Goal: Transaction & Acquisition: Purchase product/service

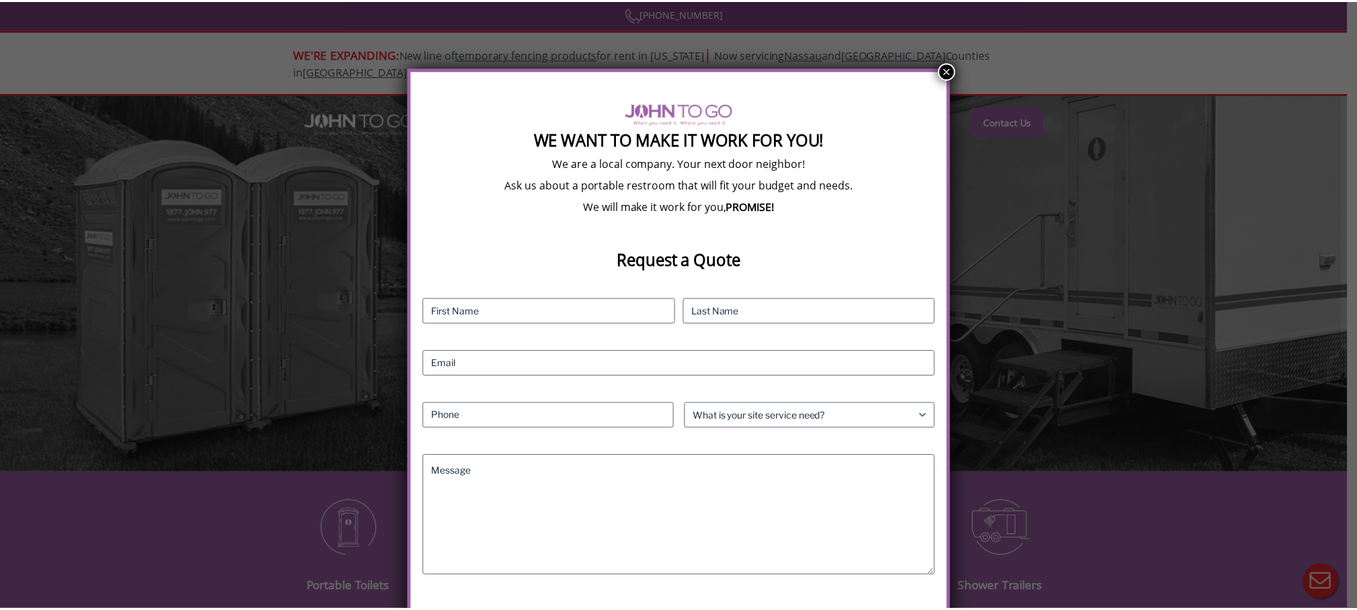
scroll to position [35, 0]
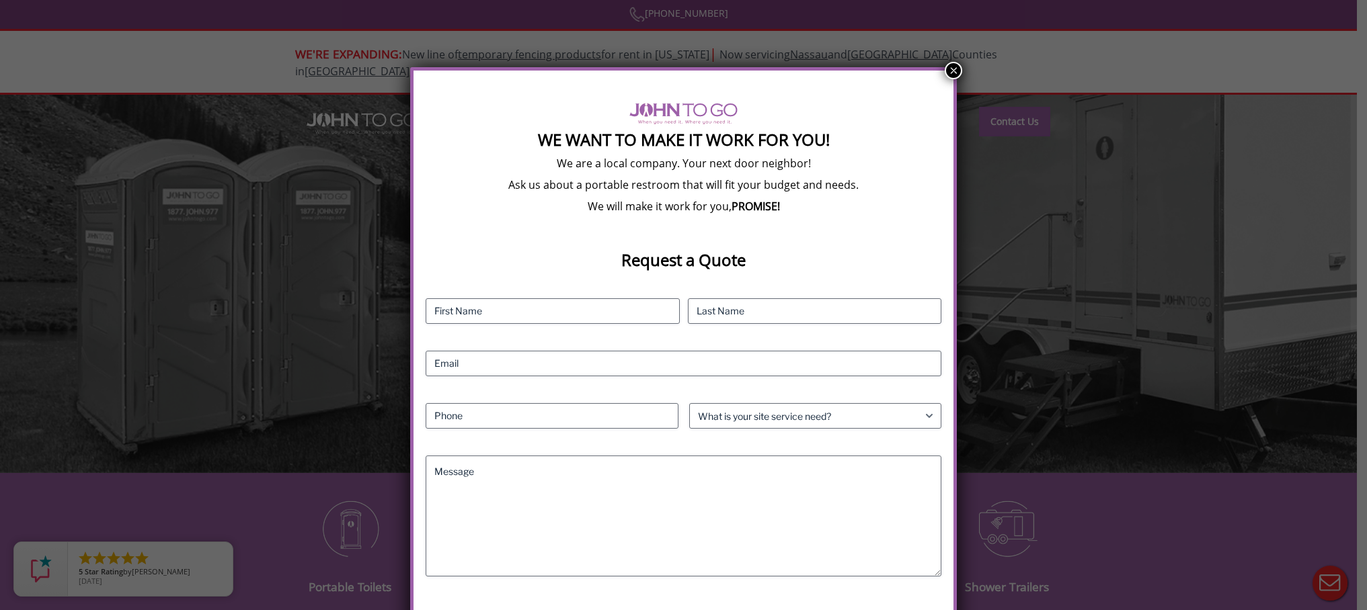
click at [953, 71] on button "×" at bounding box center [952, 70] width 17 height 17
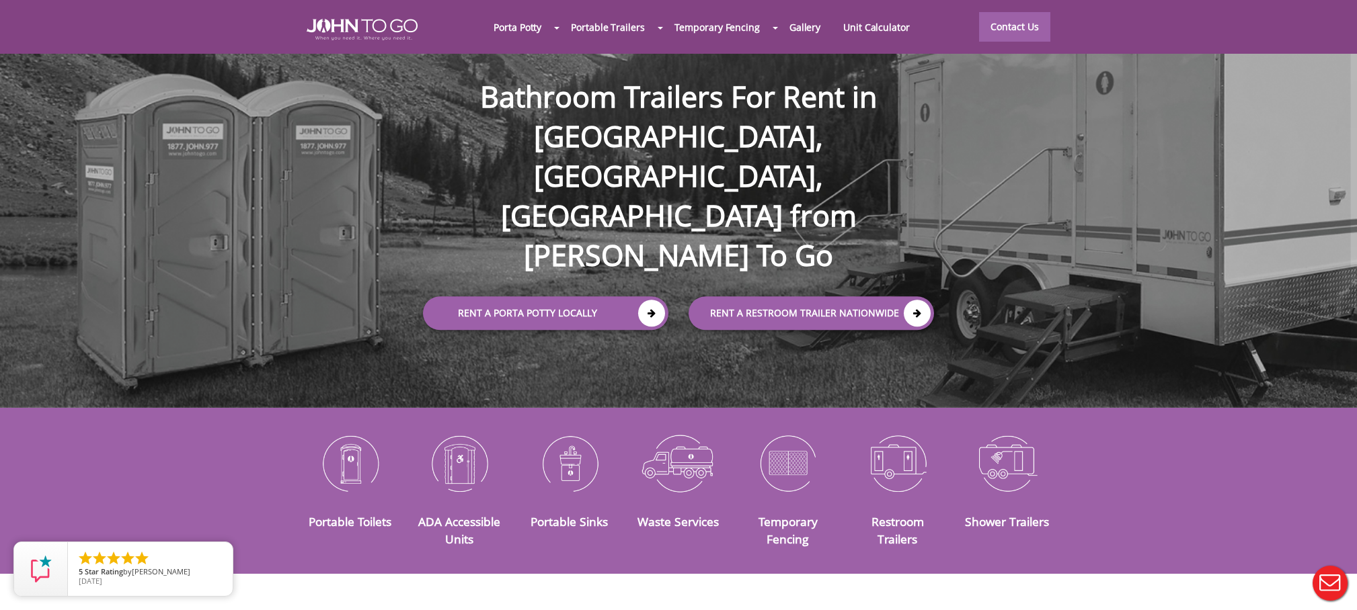
scroll to position [67, 0]
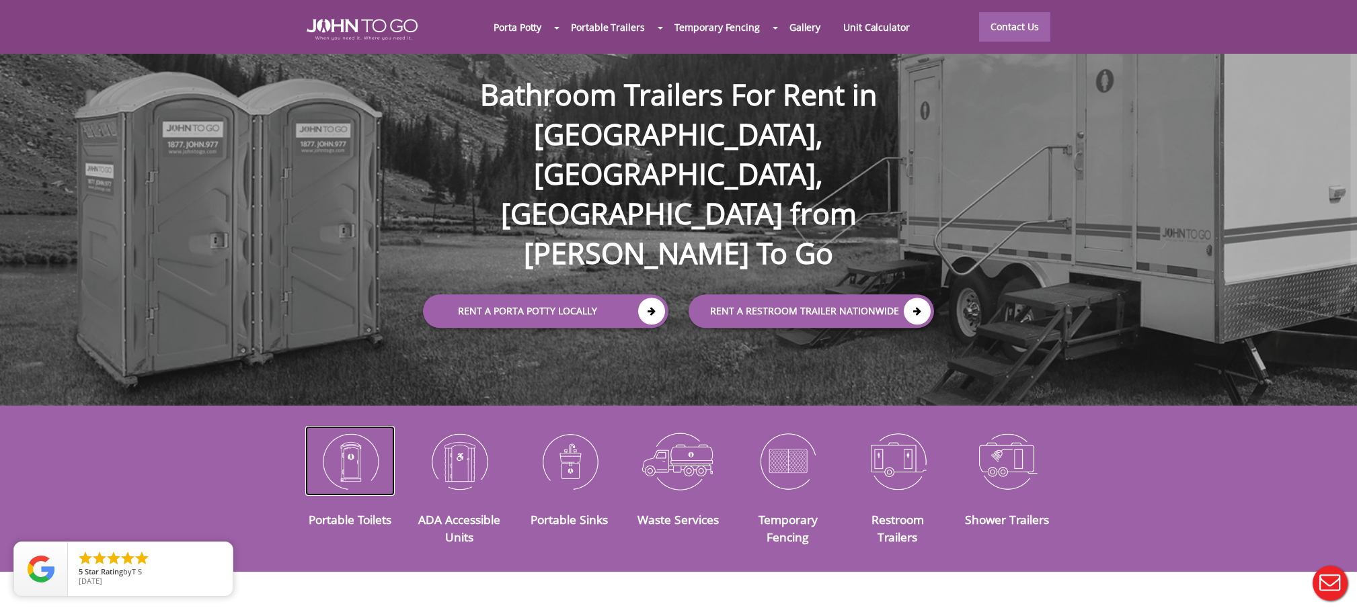
click at [358, 454] on img at bounding box center [349, 461] width 89 height 70
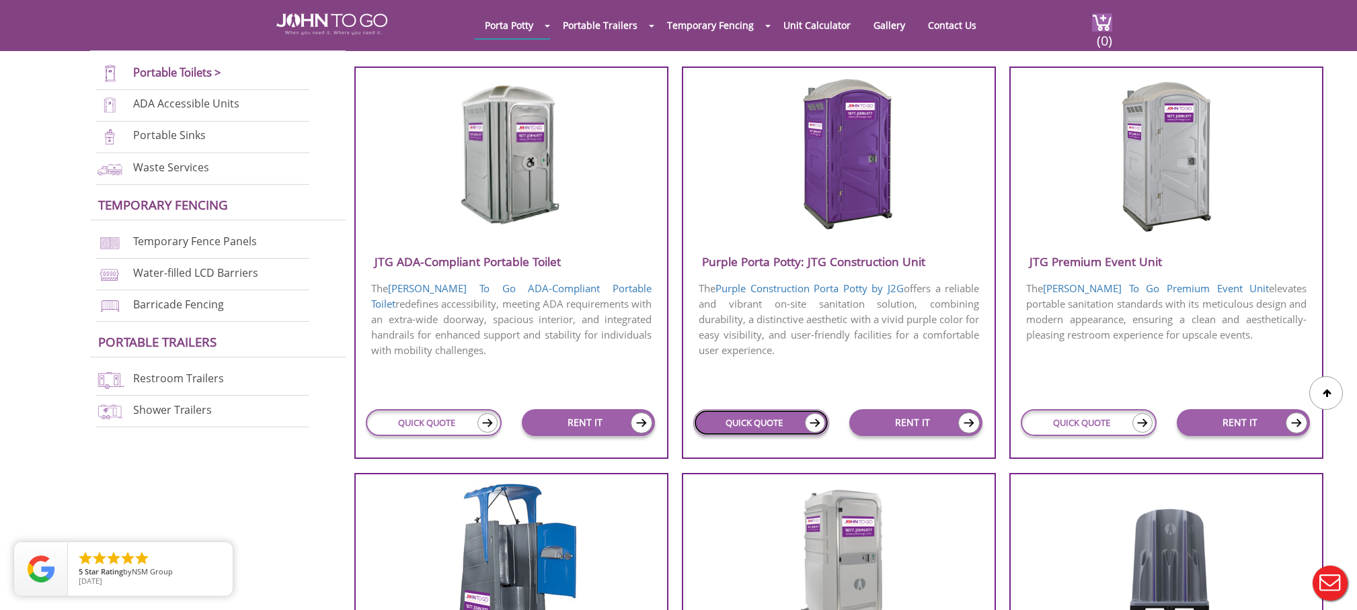
scroll to position [403, 0]
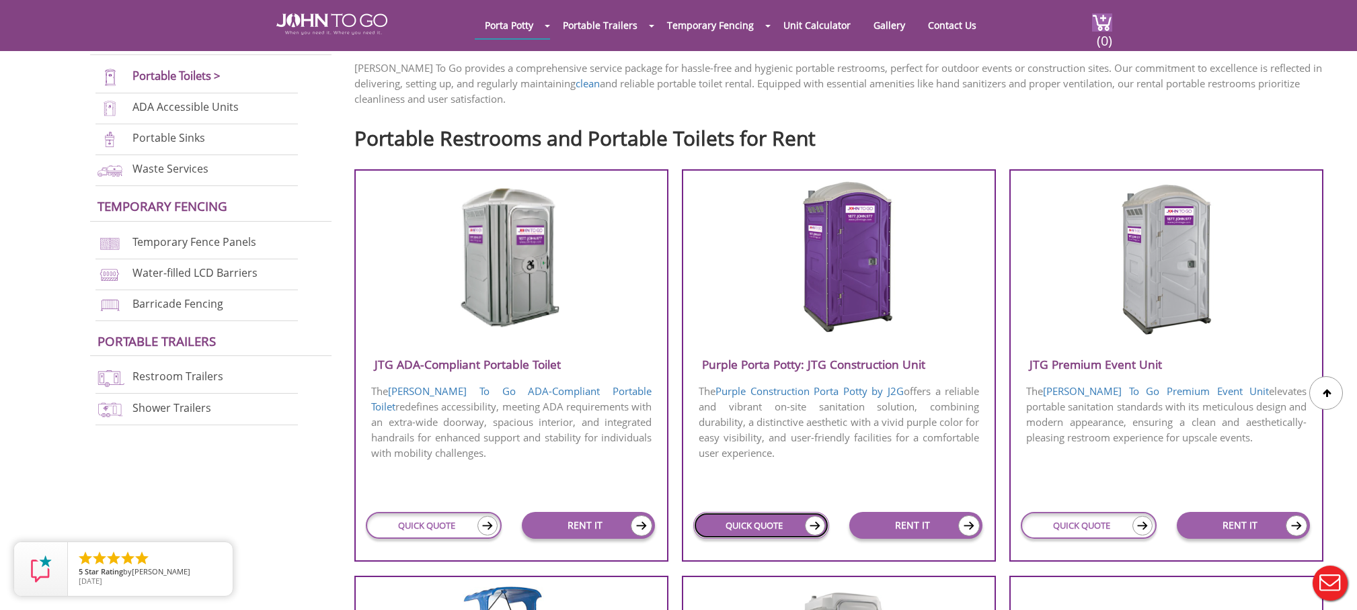
click at [741, 522] on link "QUICK QUOTE" at bounding box center [760, 525] width 135 height 27
click at [820, 526] on img at bounding box center [815, 525] width 20 height 19
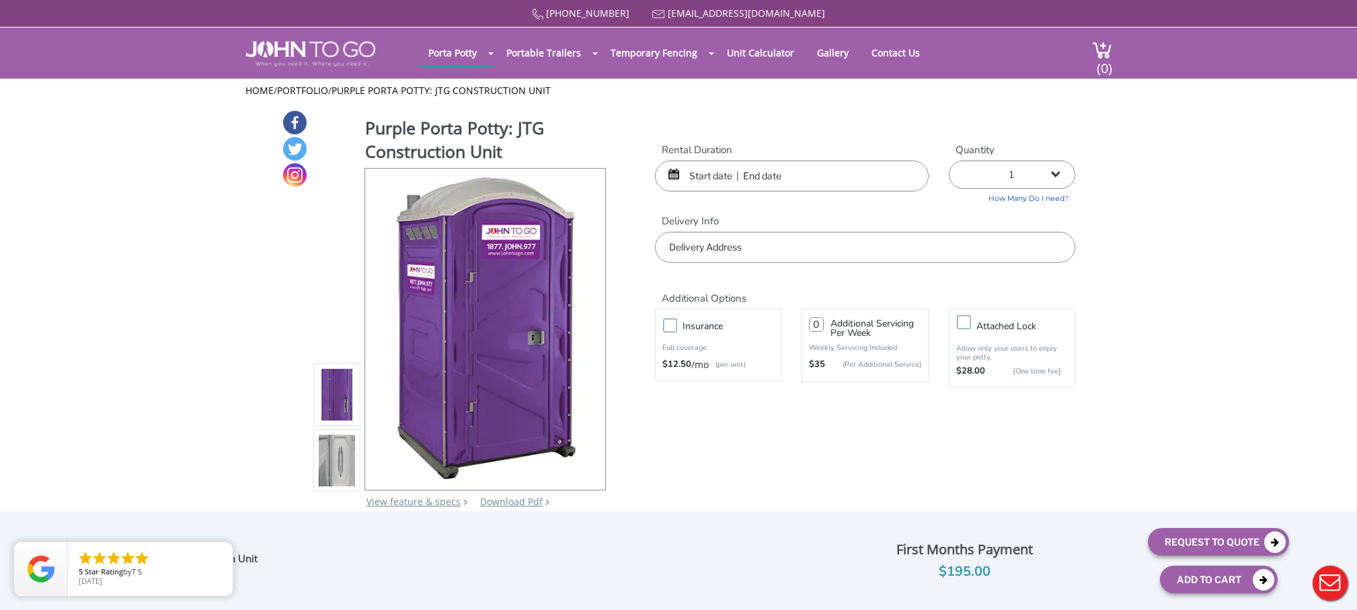
click at [856, 181] on input "text" at bounding box center [792, 176] width 274 height 31
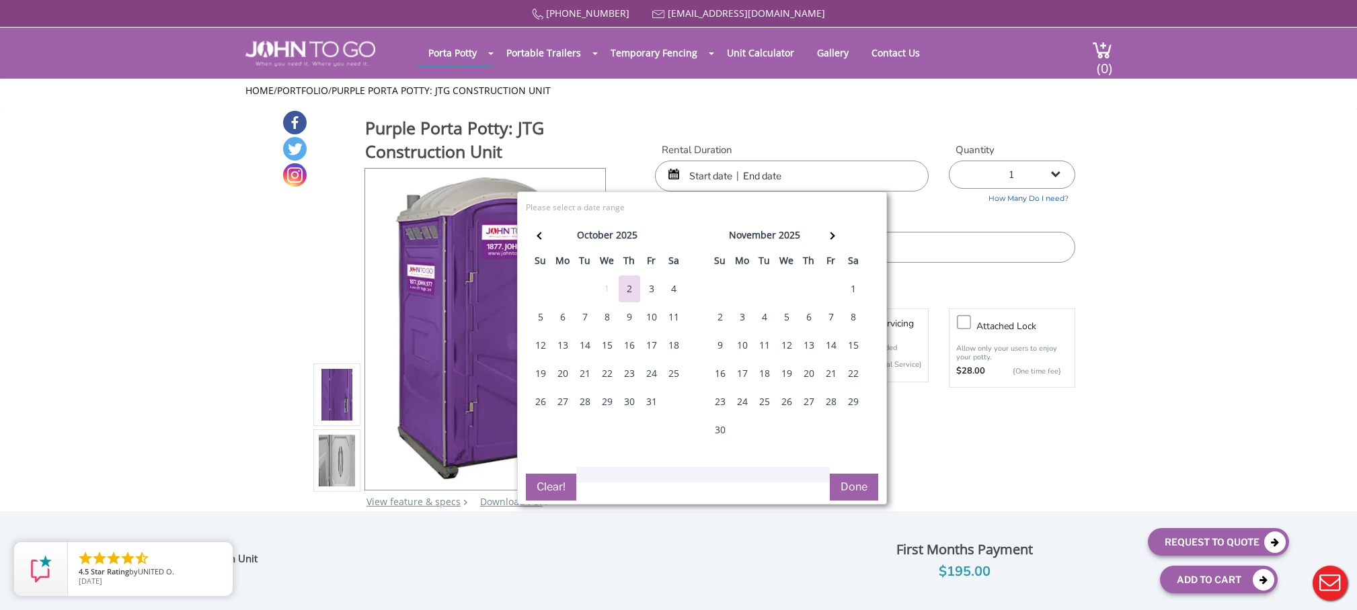
click at [562, 317] on div "6" at bounding box center [563, 317] width 22 height 27
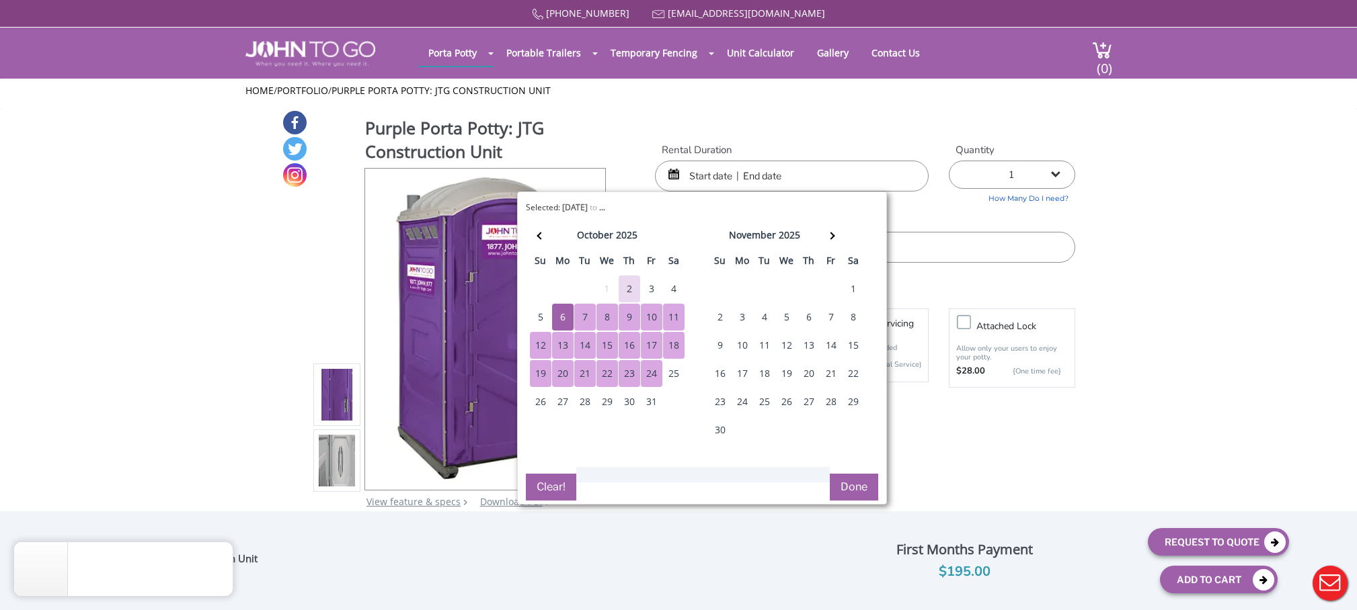
click at [656, 377] on div "24" at bounding box center [652, 373] width 22 height 27
type input "10/06/2025 to 10/24/2025"
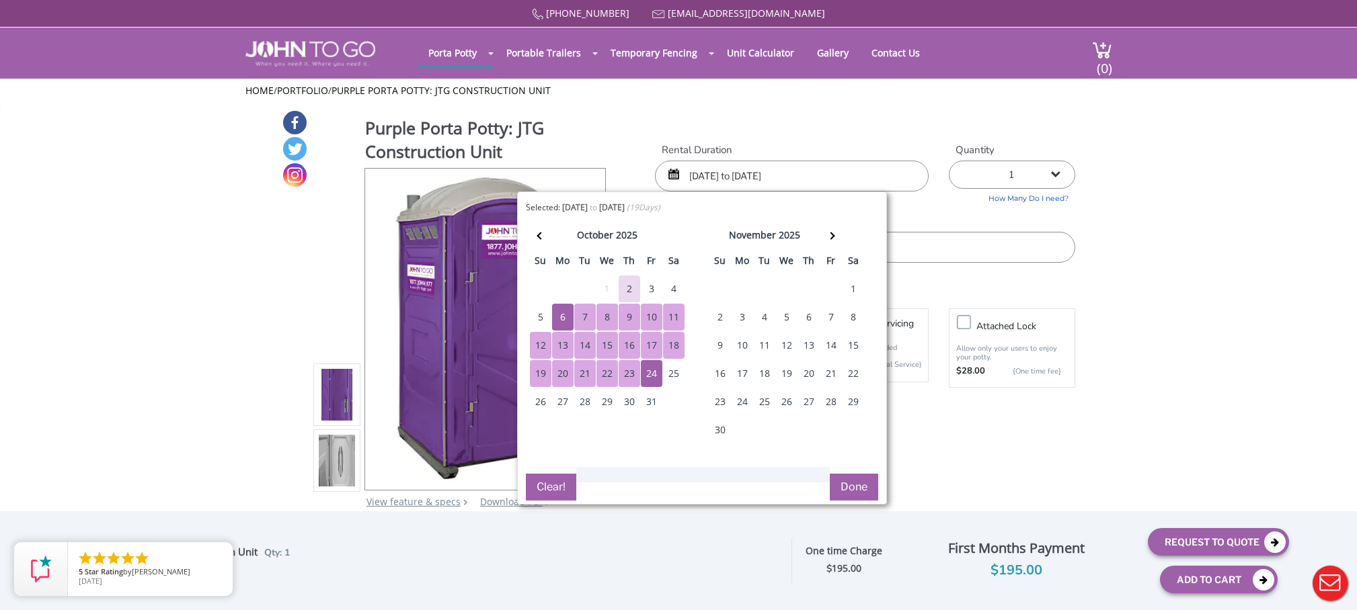
click at [856, 492] on button "Done" at bounding box center [854, 487] width 48 height 27
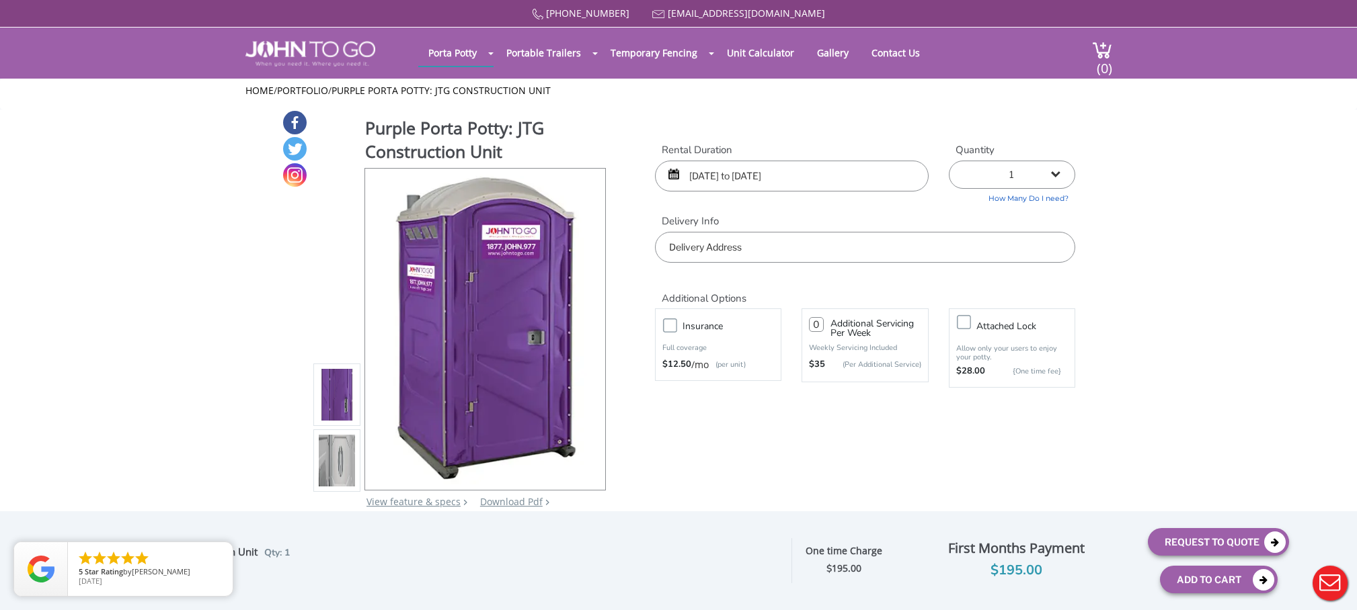
click at [836, 252] on input "text" at bounding box center [865, 247] width 420 height 31
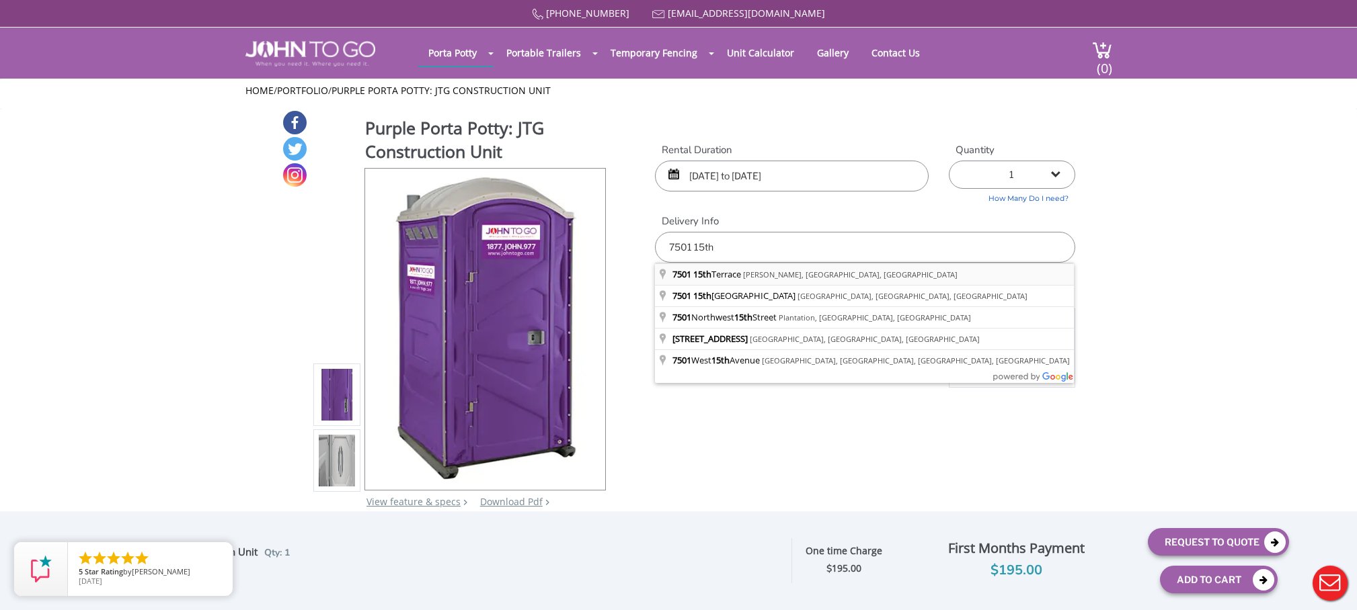
type input "7501 15th Terrace, LaBelle, FL, USA"
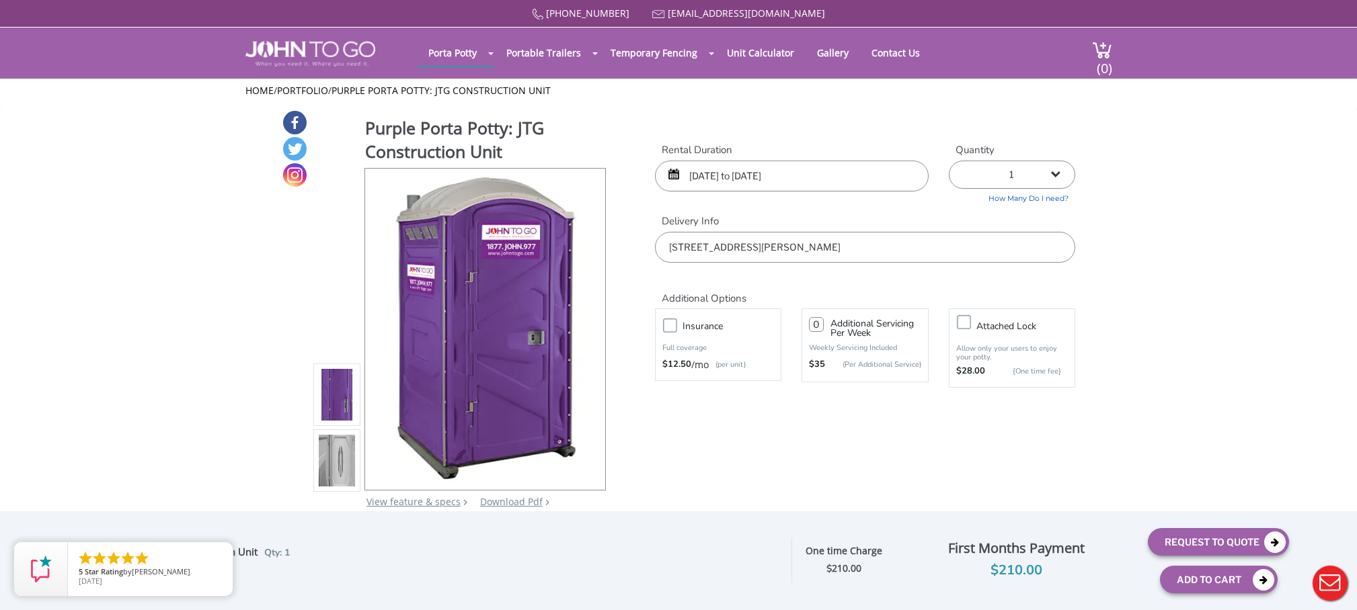
click at [817, 325] on input "number" at bounding box center [816, 324] width 15 height 15
click at [879, 179] on input "10/06/2025 to 10/24/2025" at bounding box center [792, 176] width 274 height 31
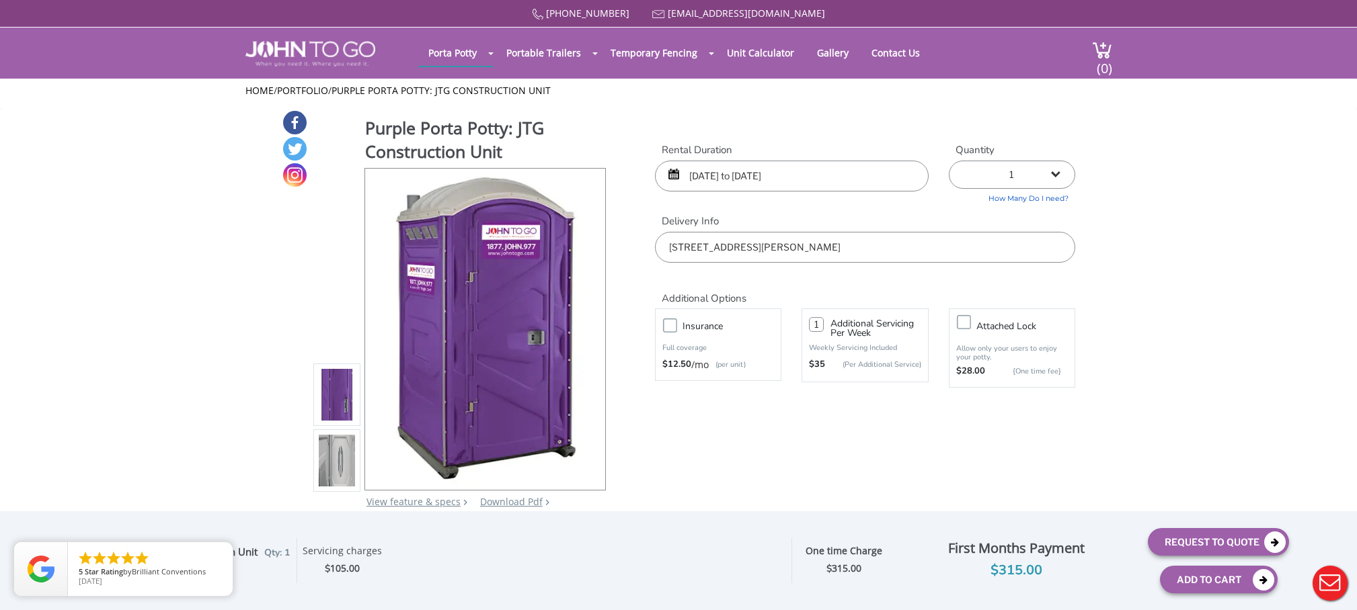
click at [671, 333] on div "Insurance Full coverage $12.50 /mo (per unit)" at bounding box center [718, 345] width 112 height 54
click at [676, 330] on label "Insurance" at bounding box center [732, 326] width 112 height 17
click at [0, 0] on input "Insurance" at bounding box center [0, 0] width 0 height 0
click at [819, 328] on input "1" at bounding box center [816, 324] width 15 height 15
click at [867, 363] on p "(Per Additional Service)" at bounding box center [872, 365] width 95 height 10
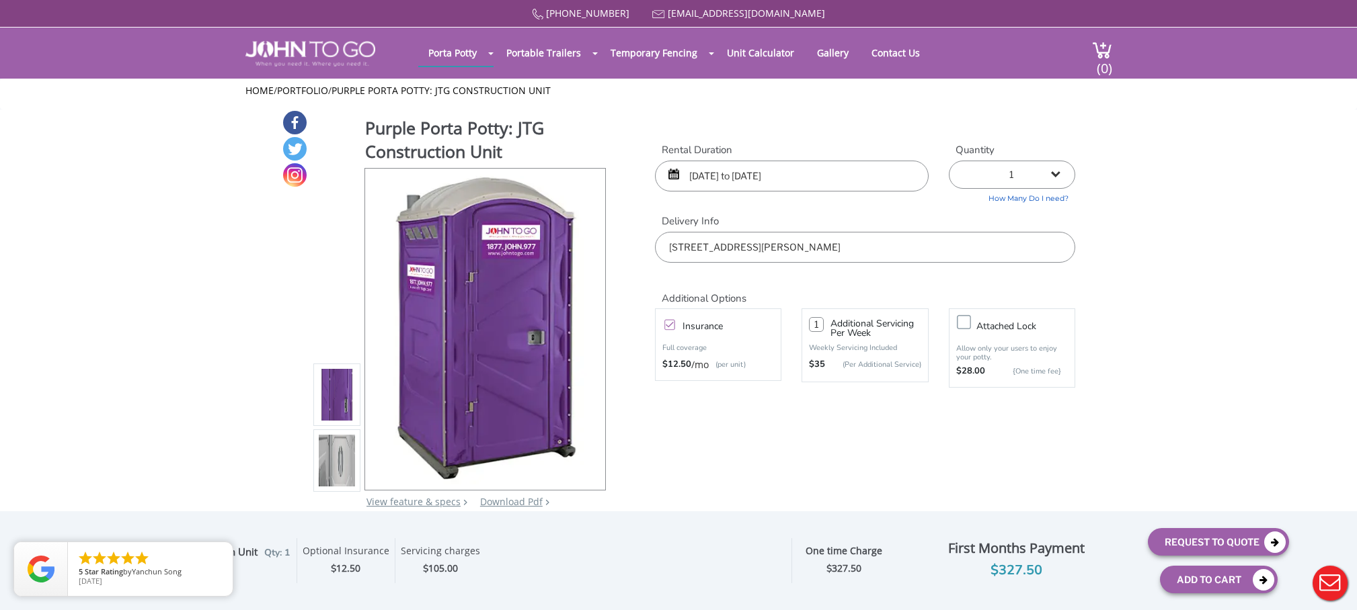
drag, startPoint x: 819, startPoint y: 329, endPoint x: 808, endPoint y: 323, distance: 12.0
click at [808, 323] on div "1 Additional Servicing Per Week Weekly Servicing Included $35 (Per Additional S…" at bounding box center [864, 346] width 126 height 74
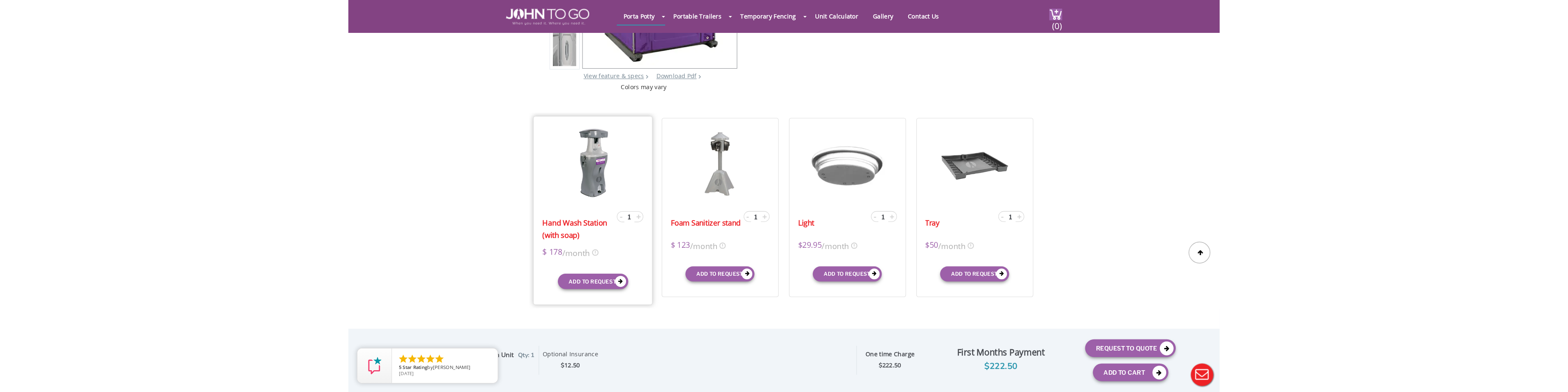
scroll to position [205, 0]
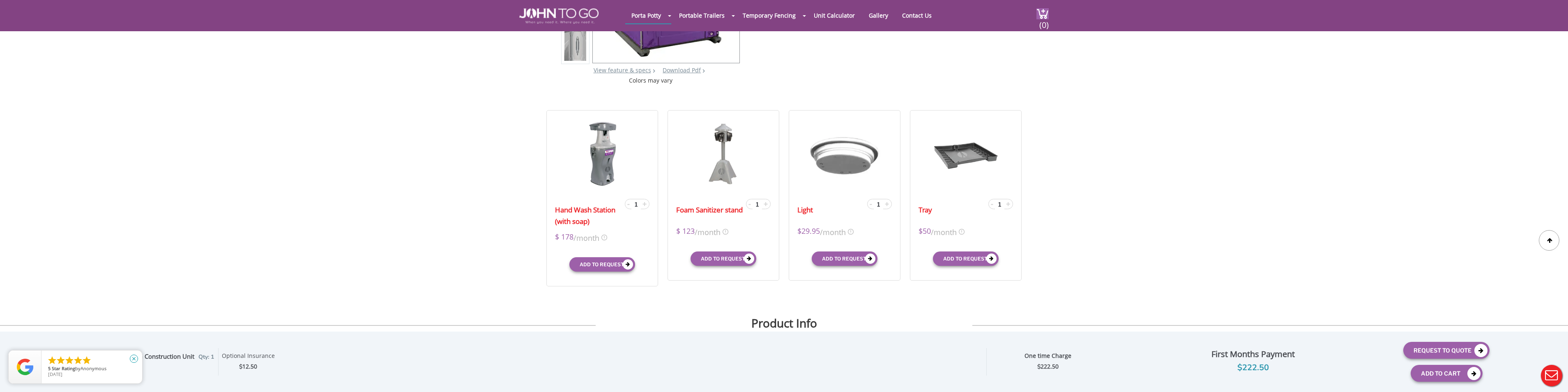
type input "0"
click at [134, 360] on icon "close" at bounding box center [133, 358] width 8 height 8
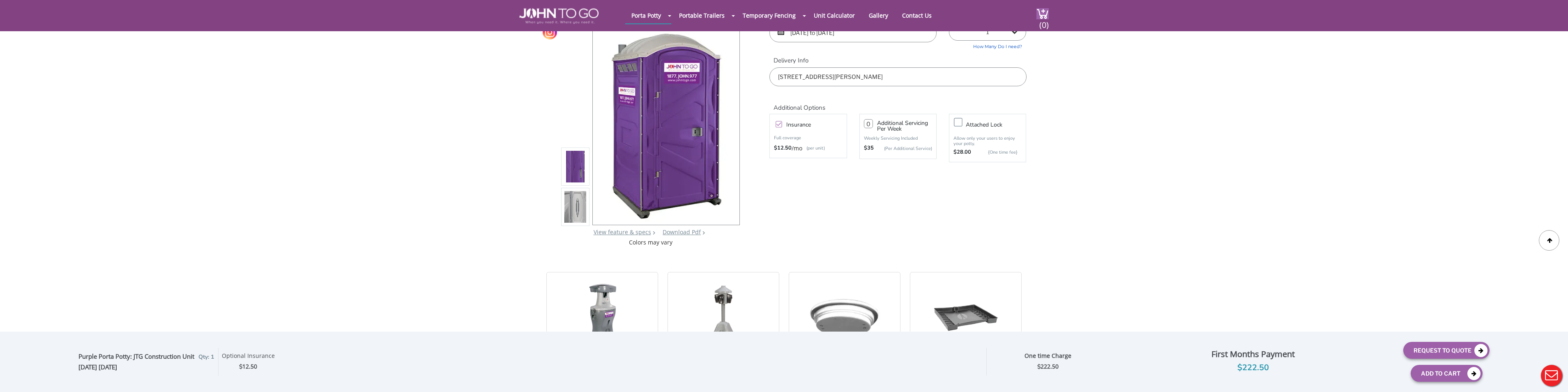
scroll to position [0, 0]
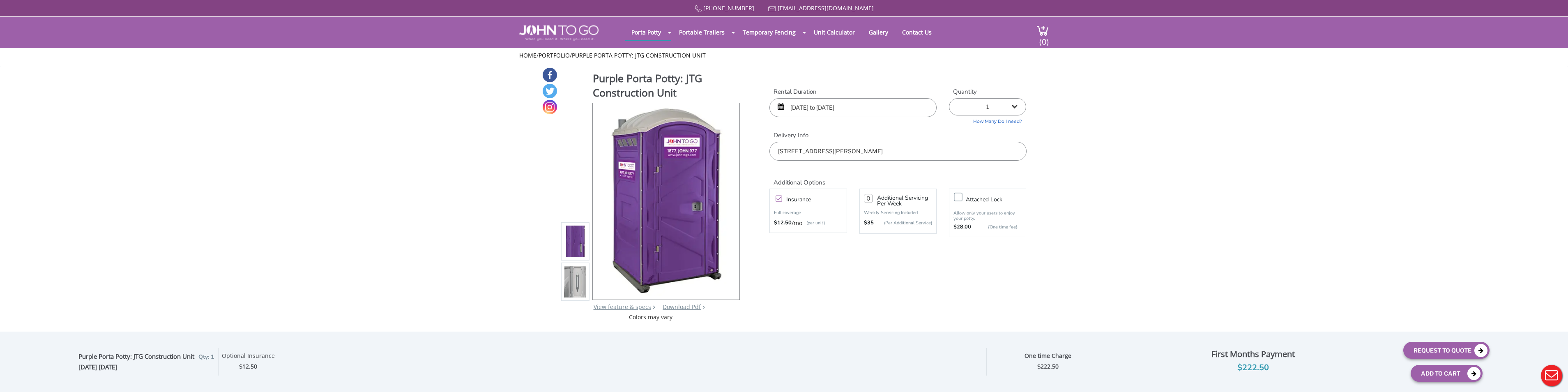
click at [829, 106] on input "10/06/2025 to 10/24/2025" at bounding box center [853, 108] width 167 height 19
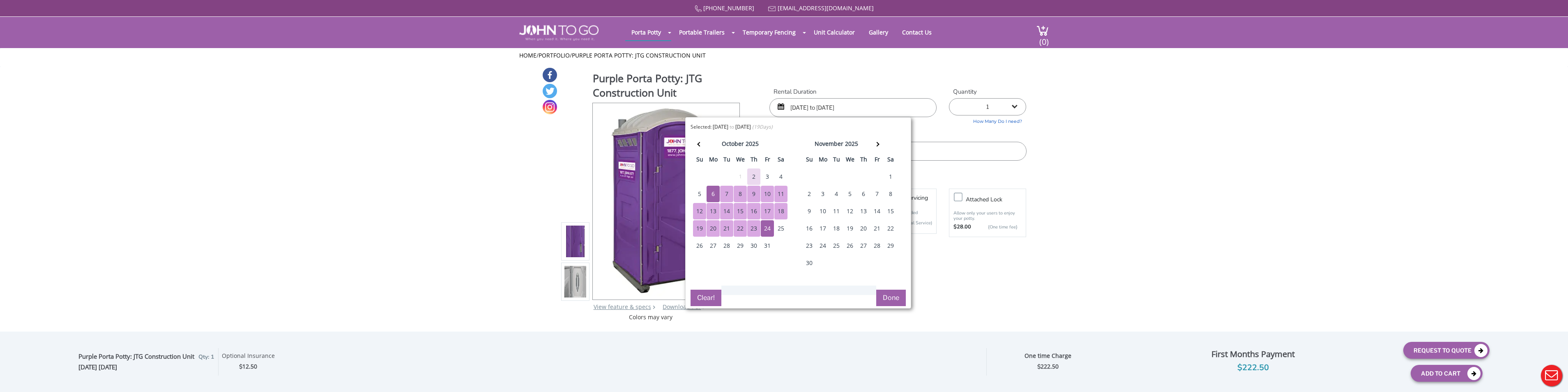
click at [764, 246] on div "31" at bounding box center [768, 246] width 13 height 17
click at [749, 177] on div "2" at bounding box center [754, 177] width 13 height 17
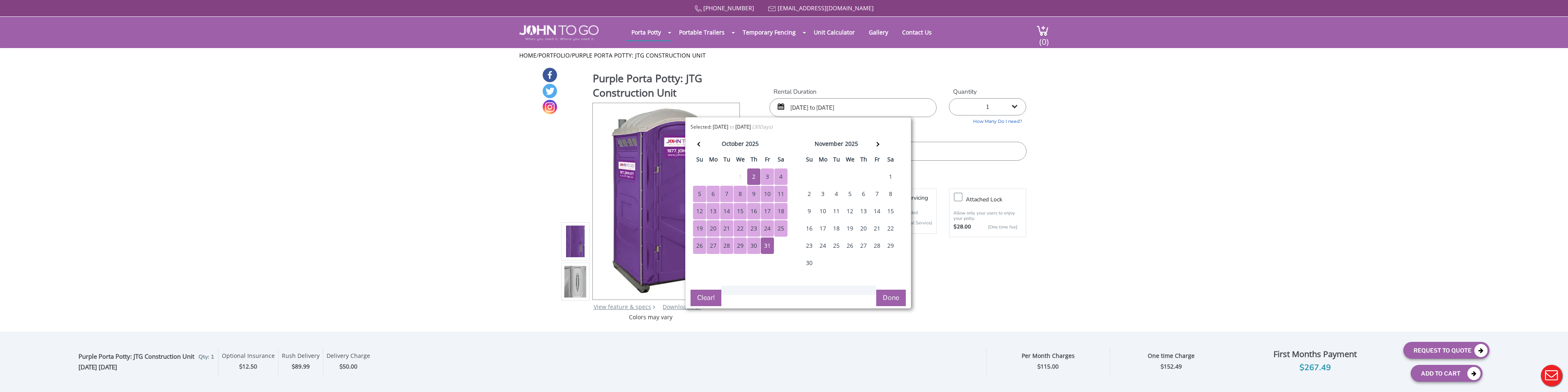
click at [753, 177] on div "2" at bounding box center [754, 177] width 13 height 17
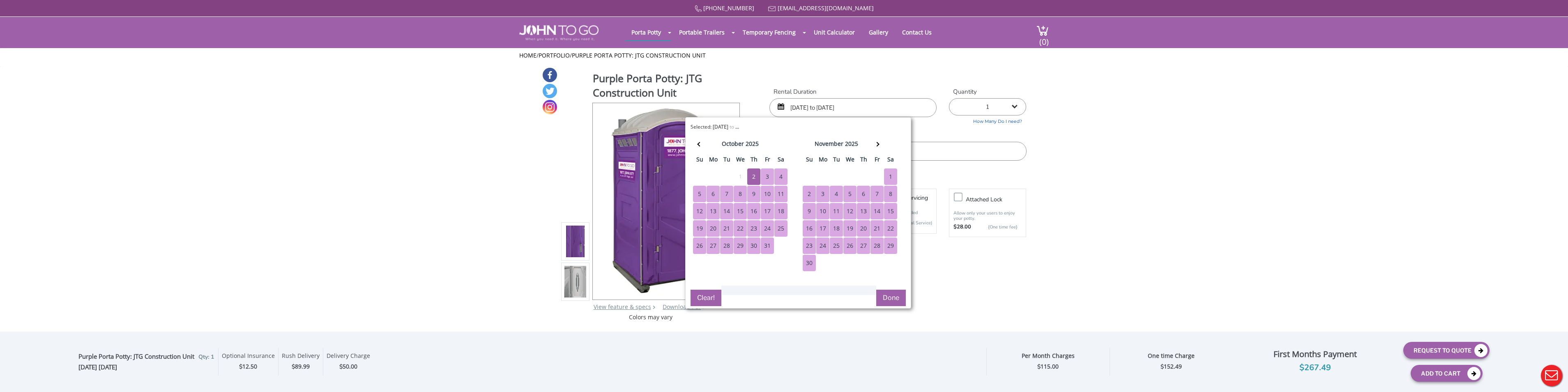
click at [807, 265] on div "30" at bounding box center [810, 263] width 13 height 17
click at [829, 294] on button "Done" at bounding box center [891, 298] width 29 height 17
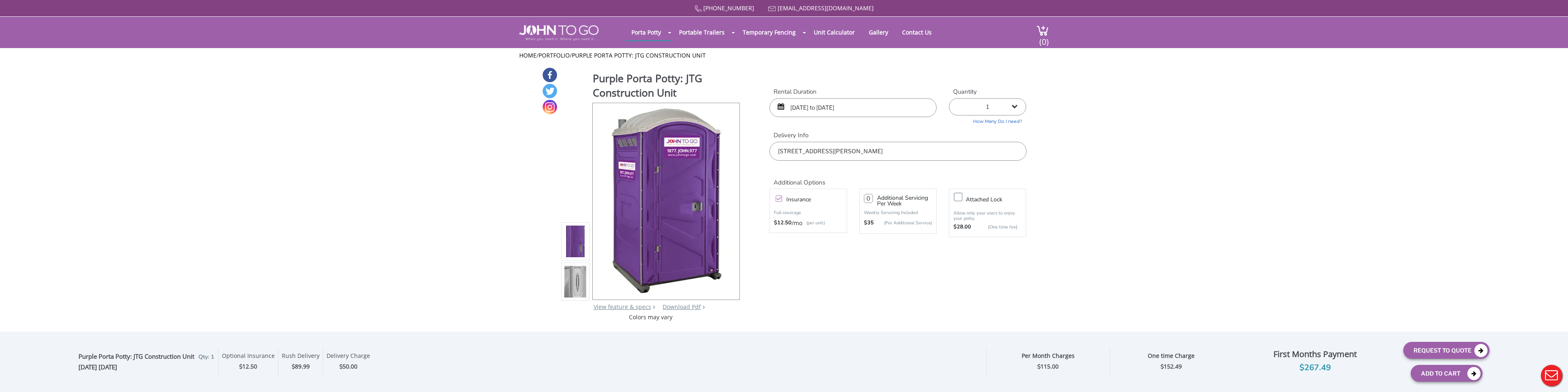
click at [782, 198] on label "Insurance" at bounding box center [816, 199] width 68 height 10
click at [0, 0] on input "Insurance" at bounding box center [0, 0] width 0 height 0
click at [782, 198] on label "Insurance" at bounding box center [816, 199] width 68 height 10
click at [0, 0] on input "Insurance" at bounding box center [0, 0] width 0 height 0
click at [829, 106] on input "10/02/2025 to 11/30/2025" at bounding box center [853, 108] width 167 height 19
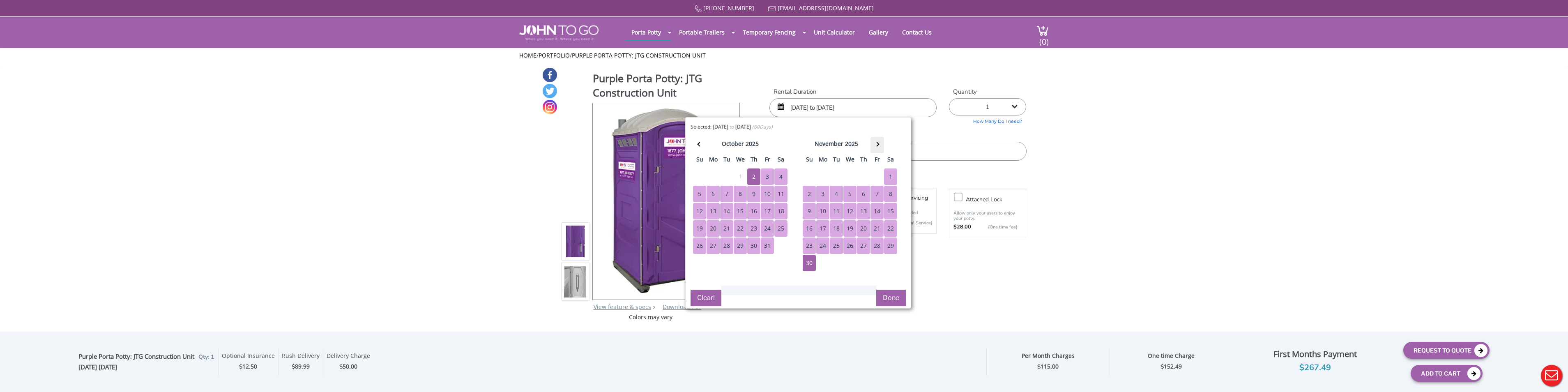
click at [829, 145] on th at bounding box center [877, 145] width 13 height 17
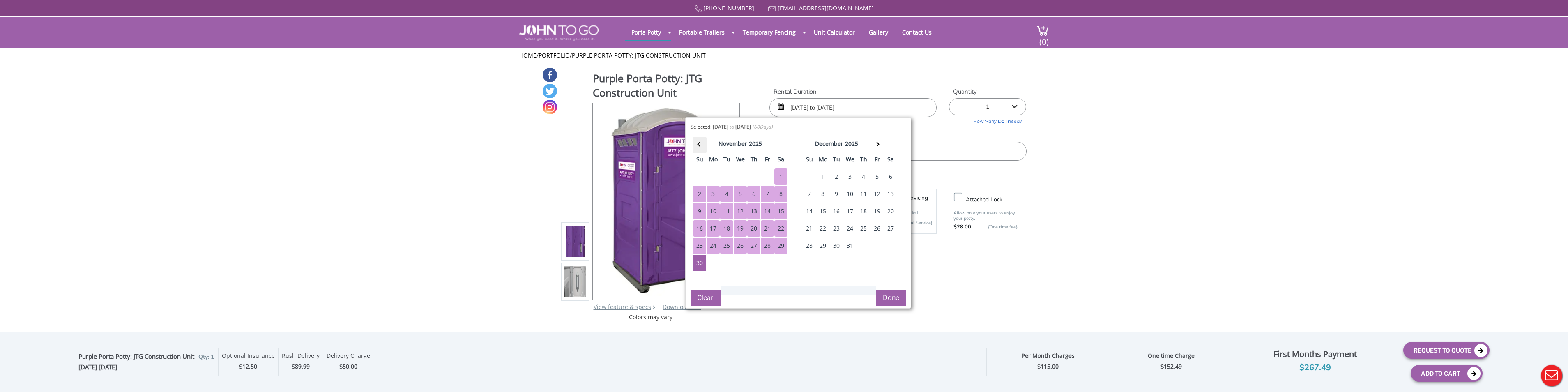
click at [700, 144] on span at bounding box center [699, 144] width 4 height 4
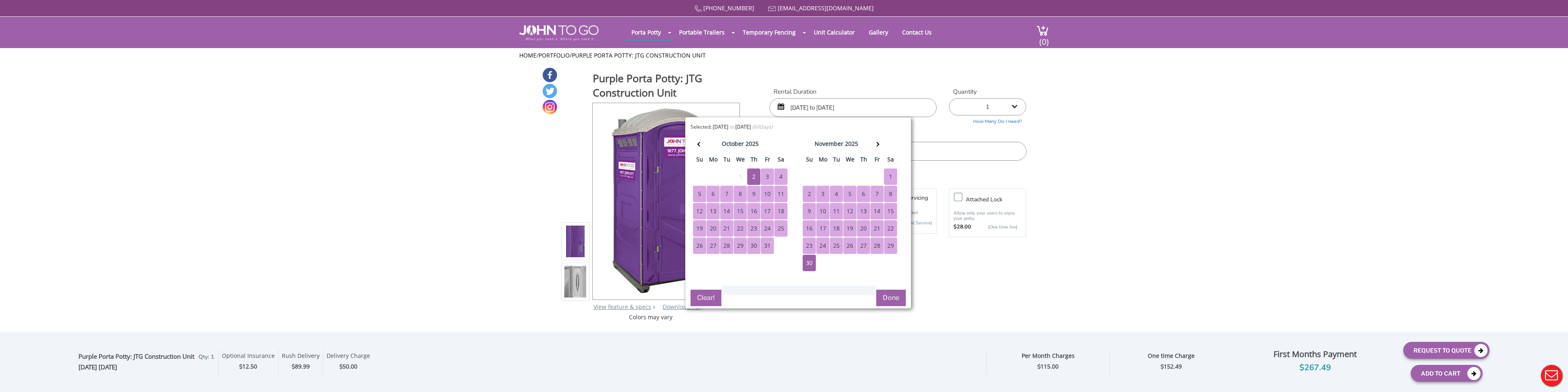
click at [755, 176] on div "2" at bounding box center [754, 177] width 13 height 17
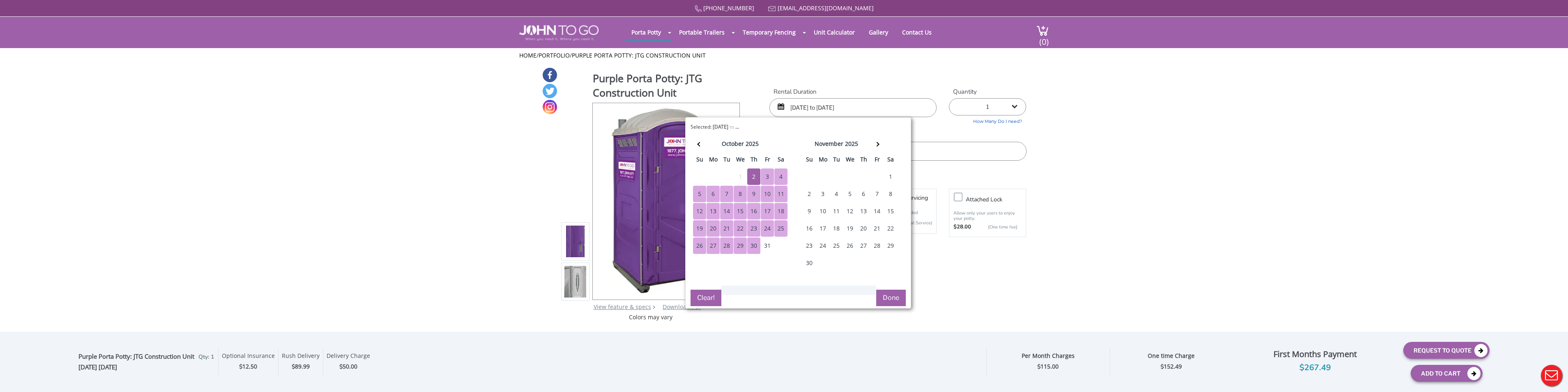
click at [755, 246] on div "30" at bounding box center [754, 246] width 13 height 17
click at [829, 296] on button "Done" at bounding box center [891, 298] width 29 height 17
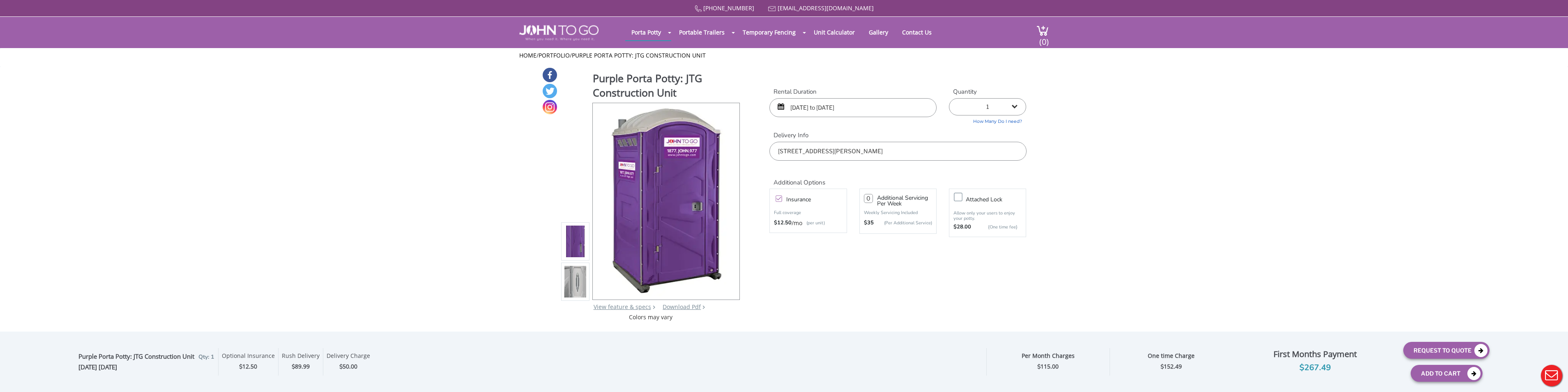
click at [829, 153] on input "7501 15th Terrace, LaBelle, FL, USA" at bounding box center [898, 151] width 257 height 19
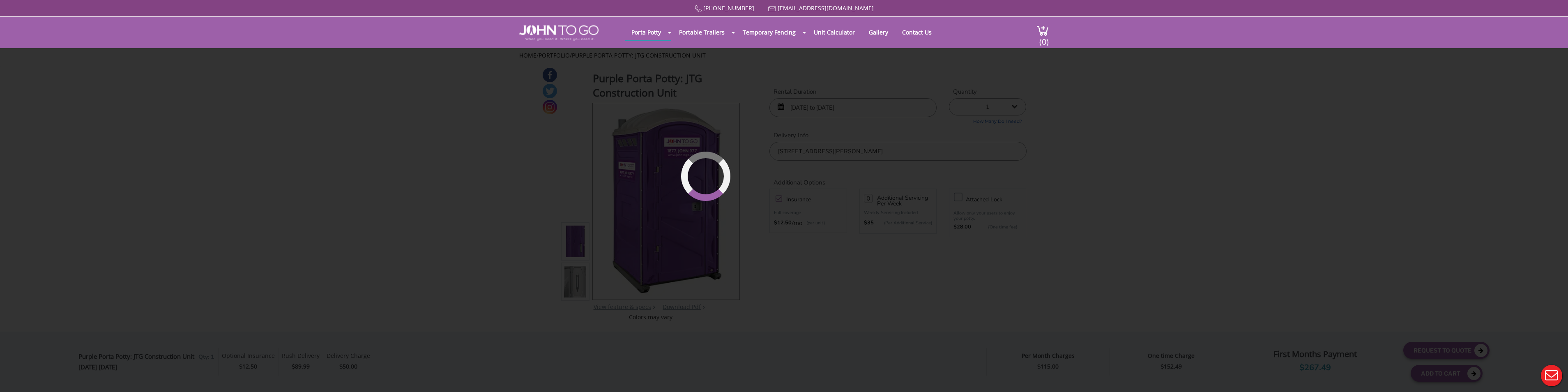
click at [781, 198] on div "877 564 6977 info@johntogo.com Porta Potty Portable Toilets ADA Accessible Unit…" at bounding box center [784, 201] width 1568 height 403
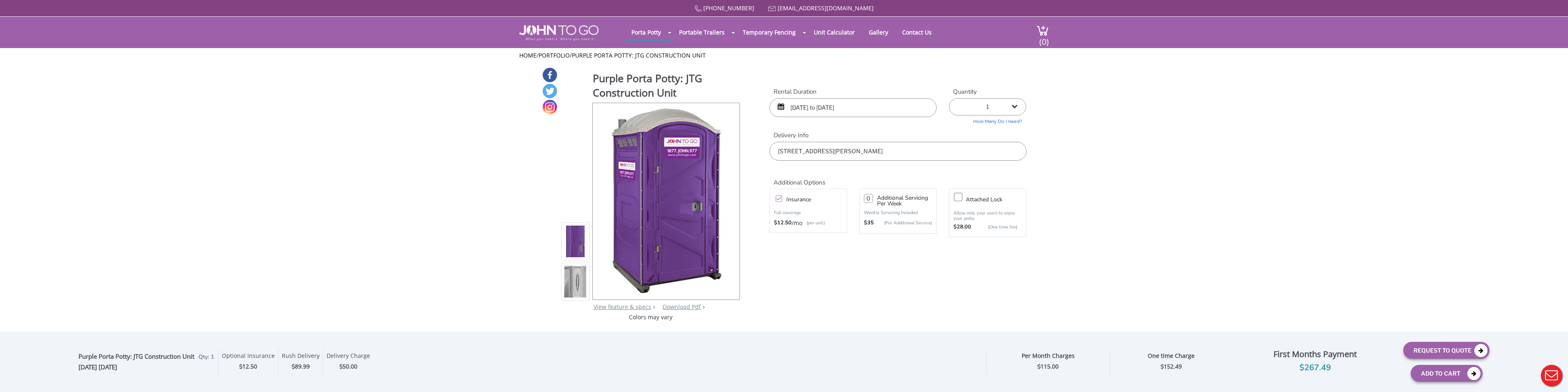
click at [782, 198] on label "Insurance" at bounding box center [816, 199] width 68 height 10
click at [0, 0] on input "Insurance" at bounding box center [0, 0] width 0 height 0
click at [829, 106] on input "10/02/2025 to 10/30/2025" at bounding box center [853, 108] width 167 height 19
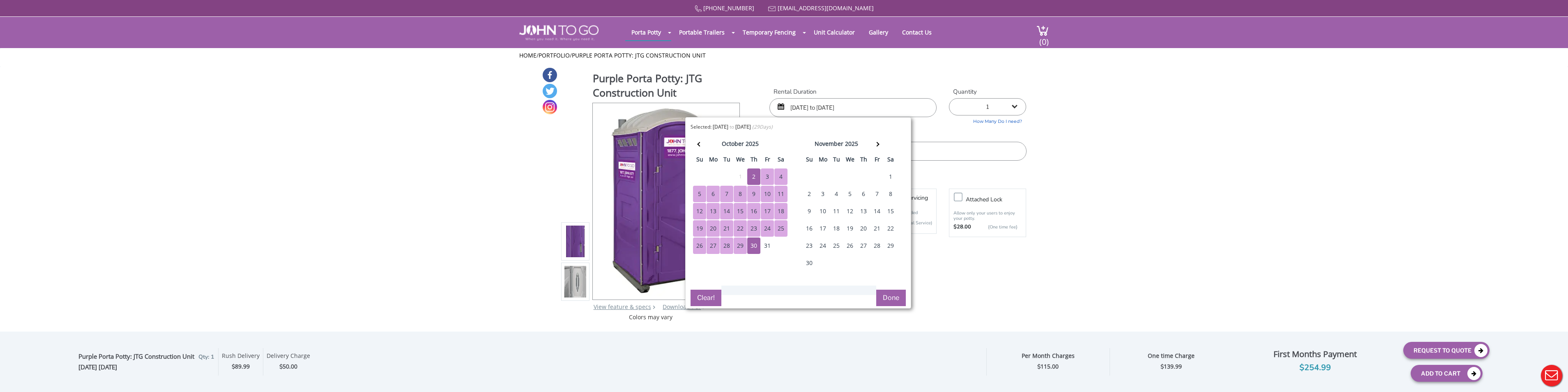
click at [739, 194] on div "8" at bounding box center [741, 194] width 13 height 17
click at [766, 245] on div "31" at bounding box center [768, 246] width 13 height 17
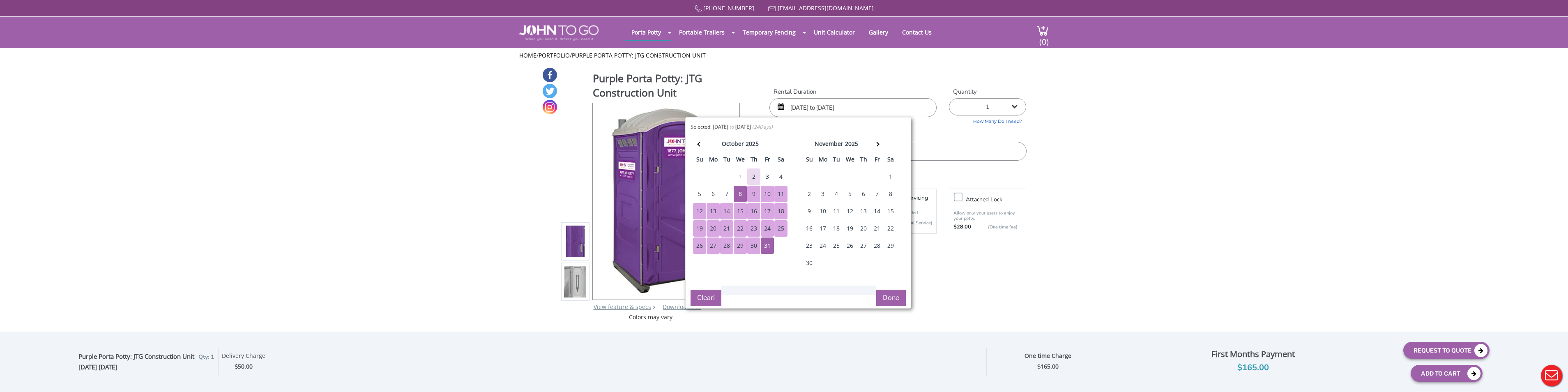
click at [746, 196] on div "8" at bounding box center [741, 194] width 13 height 17
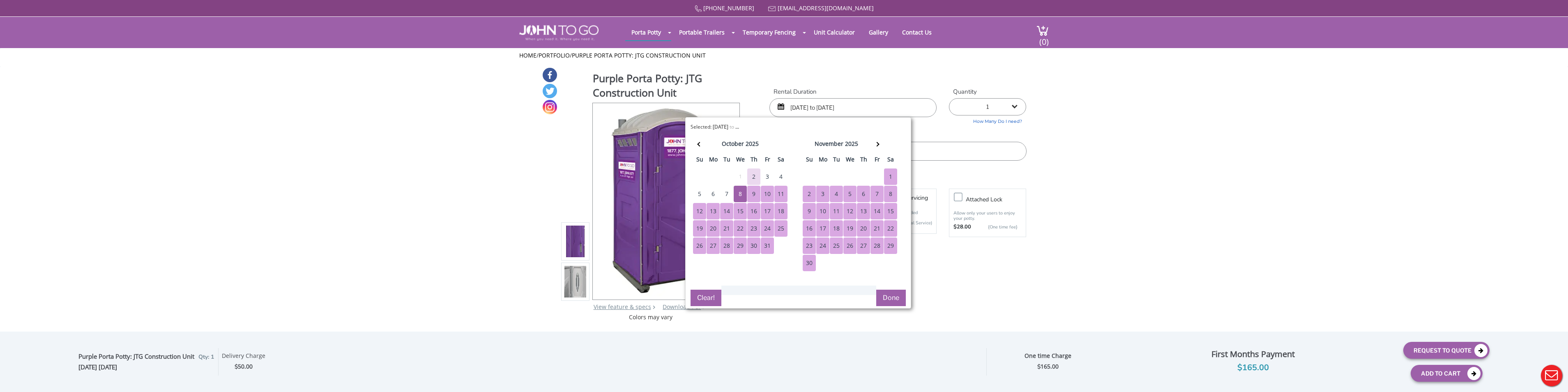
click at [810, 265] on div "30" at bounding box center [810, 263] width 13 height 17
type input "10/08/2025 to 11/30/2025"
click at [829, 295] on button "Done" at bounding box center [891, 298] width 29 height 17
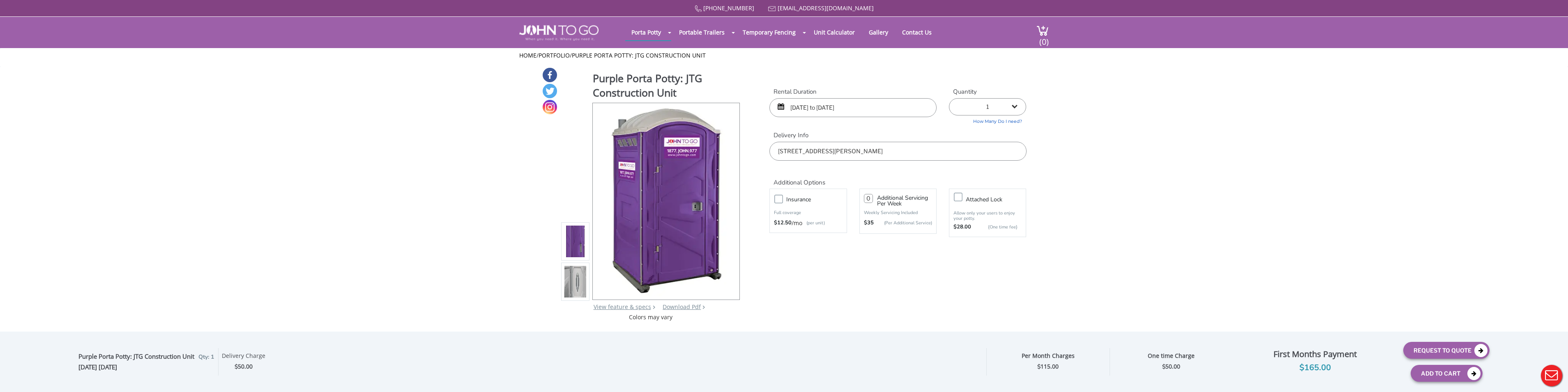
click at [829, 291] on div "Purple Porta Potty: JTG Construction Unit View feature & specs Download Pdf Pro…" at bounding box center [784, 194] width 485 height 254
click at [782, 200] on label "Insurance" at bounding box center [816, 199] width 68 height 10
click at [0, 0] on input "Insurance" at bounding box center [0, 0] width 0 height 0
click at [782, 200] on label "Insurance" at bounding box center [816, 199] width 68 height 10
click at [0, 0] on input "Insurance" at bounding box center [0, 0] width 0 height 0
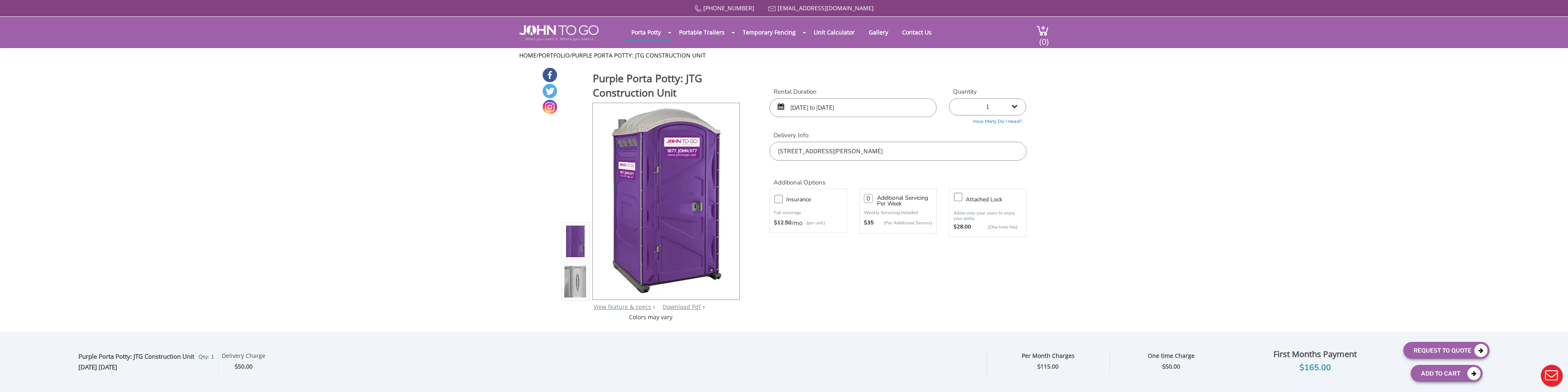
click at [829, 287] on div "Purple Porta Potty: JTG Construction Unit View feature & specs Download Pdf Pro…" at bounding box center [784, 194] width 485 height 254
click at [829, 373] on button "Add To Cart" at bounding box center [1446, 374] width 72 height 17
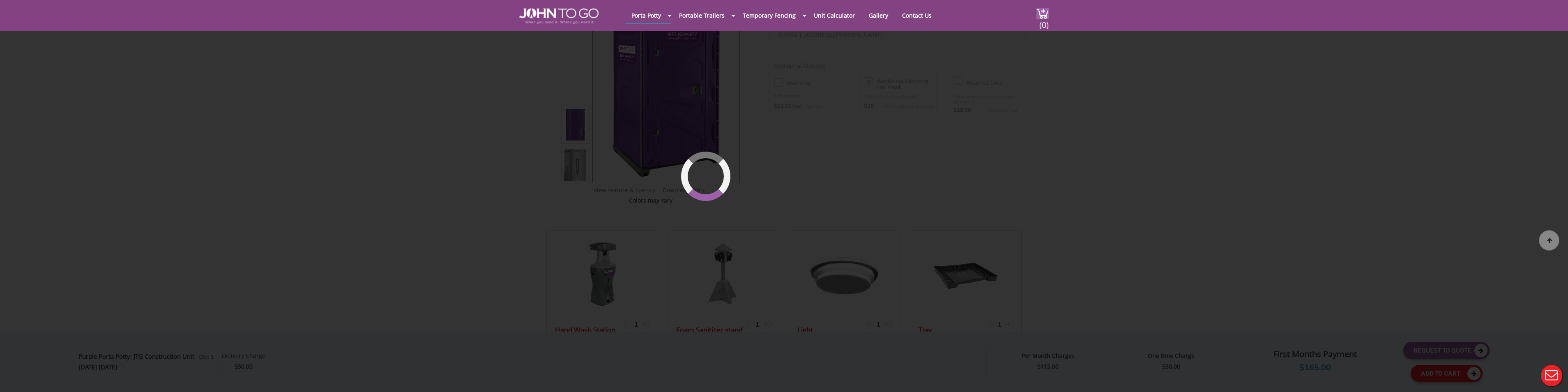
scroll to position [87, 0]
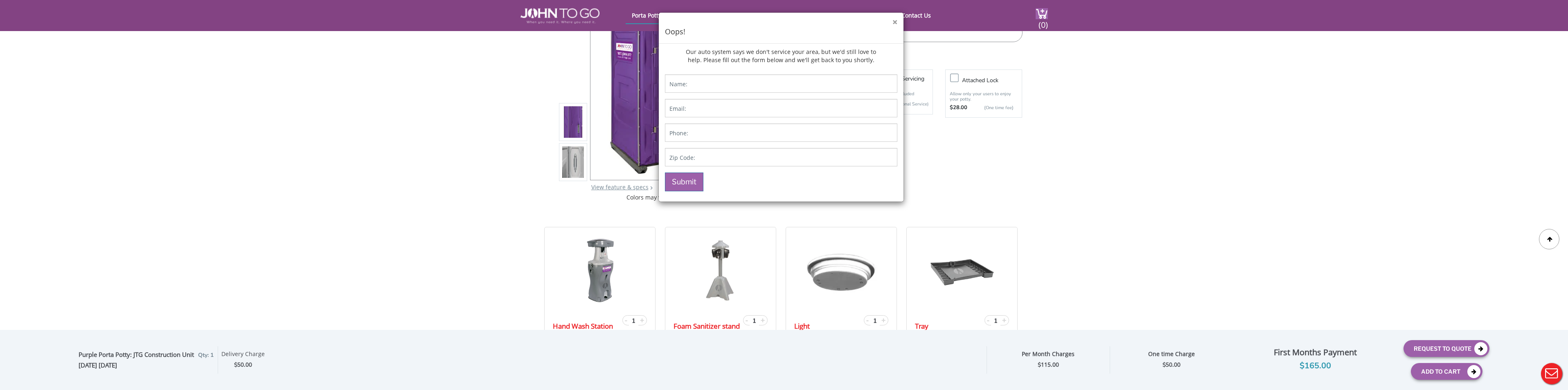
click at [825, 25] on button "×" at bounding box center [895, 23] width 5 height 9
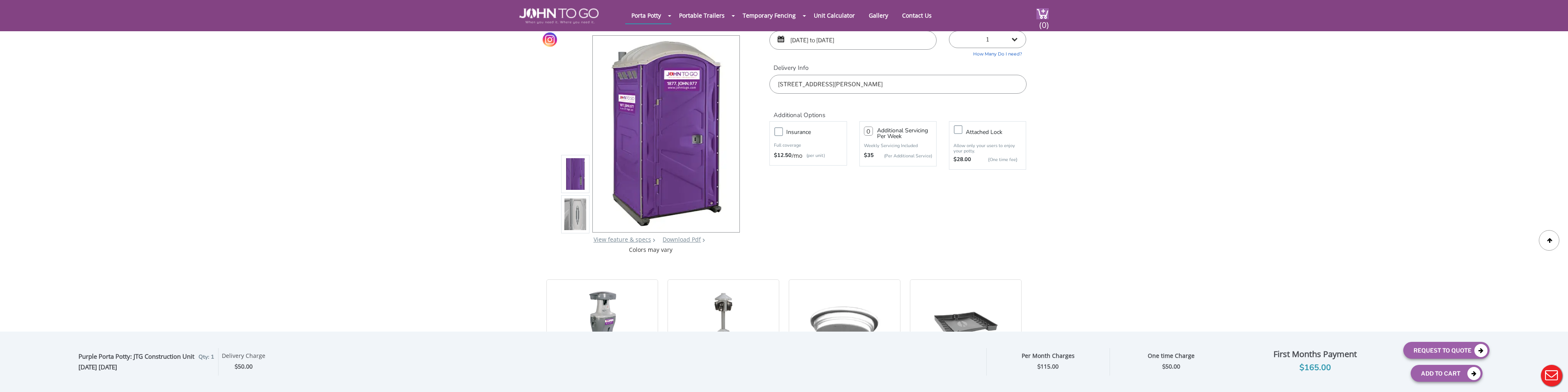
scroll to position [6, 0]
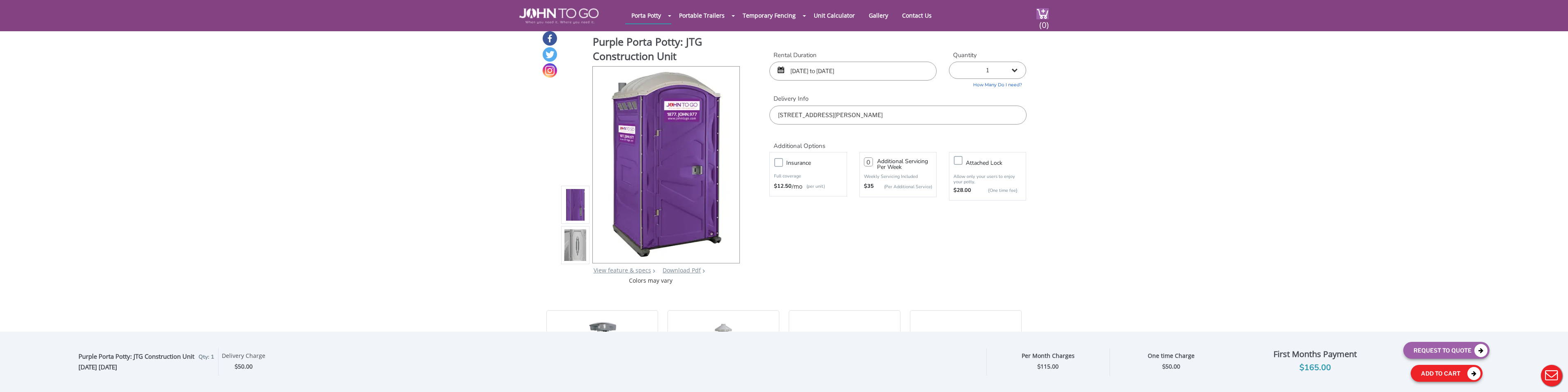
click at [829, 372] on button "Add To Cart" at bounding box center [1446, 374] width 72 height 17
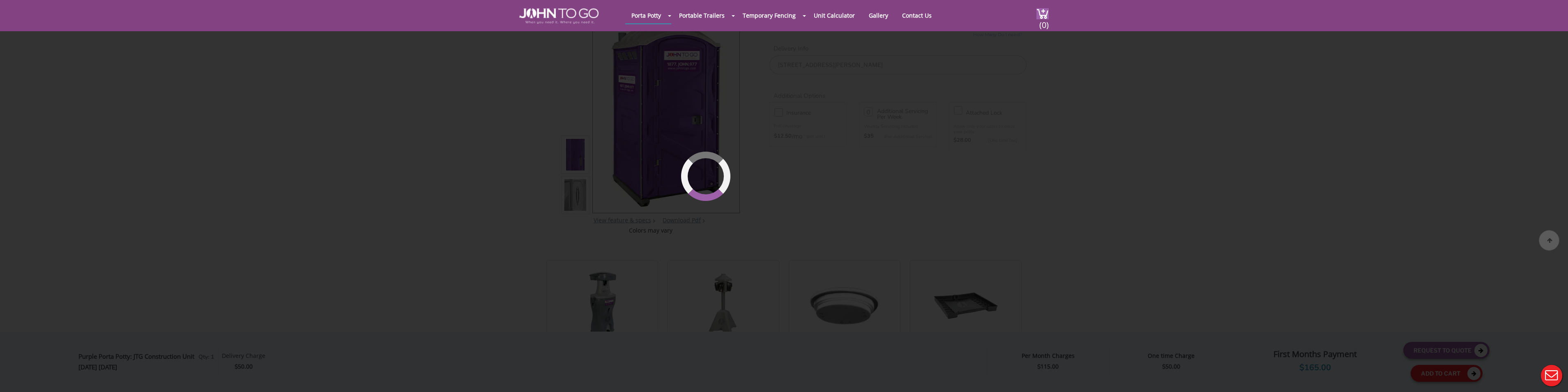
scroll to position [56, 0]
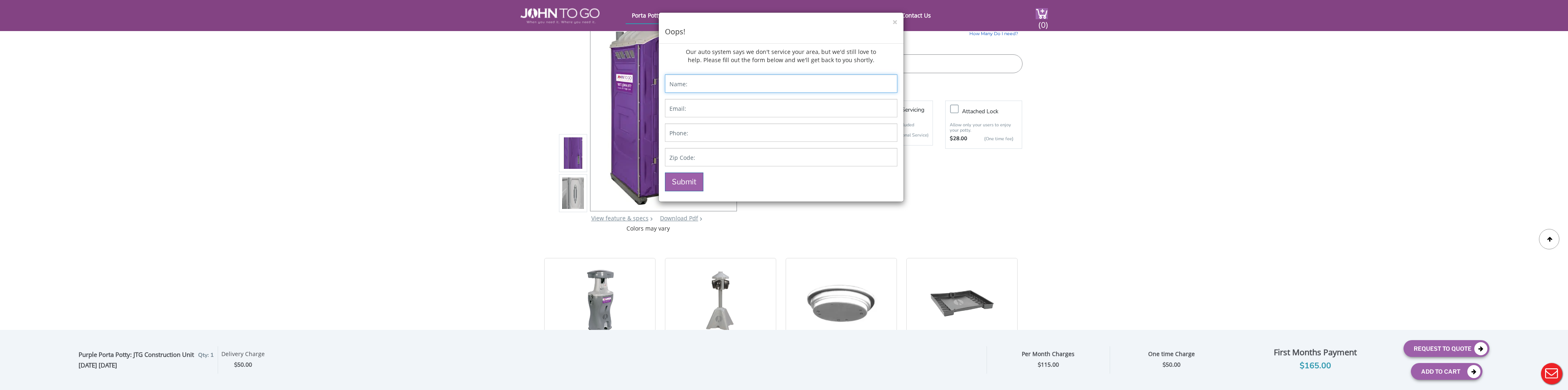
click at [776, 81] on input "Contact form" at bounding box center [781, 83] width 233 height 18
type input "Juan Carlos Gomez"
type input "Jcgomez1984@gmail.com"
type input "2394649767"
type input "33971"
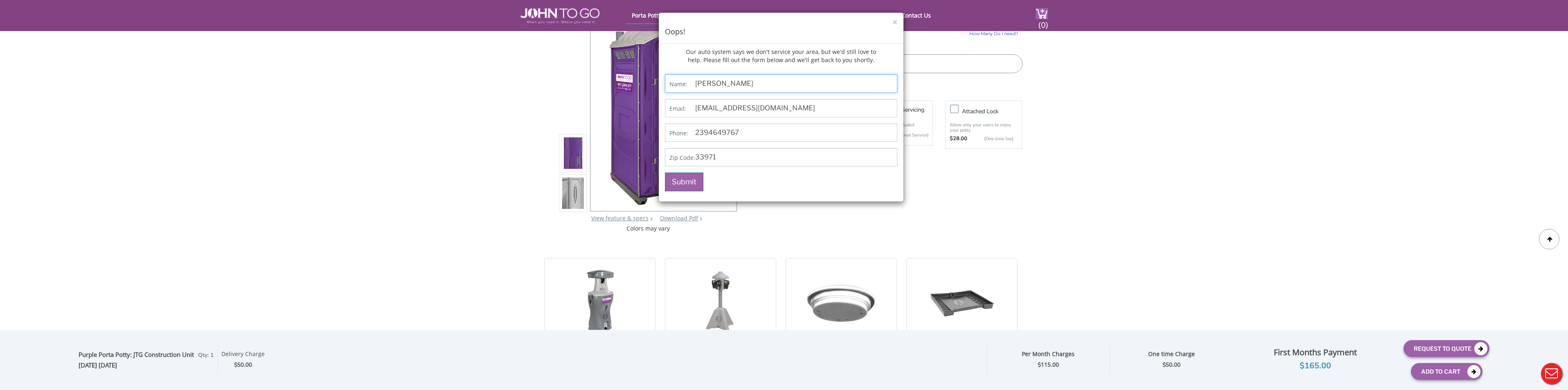
click at [734, 83] on input "Juan Carlos Gomez" at bounding box center [781, 83] width 233 height 18
type input "Juan Gomez"
click at [737, 156] on input "33971" at bounding box center [781, 157] width 233 height 18
type input "33935"
click at [672, 185] on button "Submit" at bounding box center [684, 182] width 38 height 19
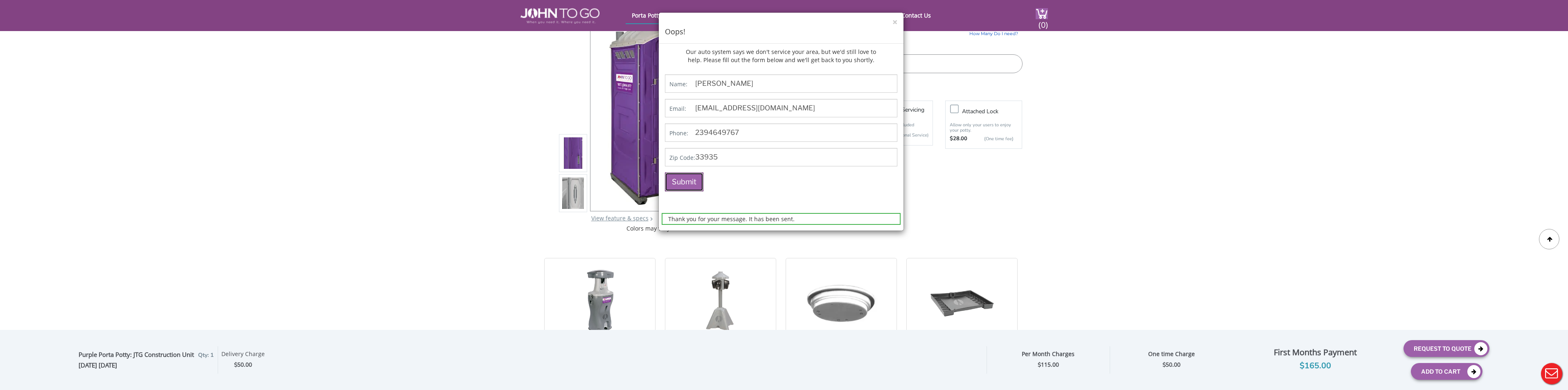
click at [677, 185] on button "Submit" at bounding box center [684, 182] width 38 height 19
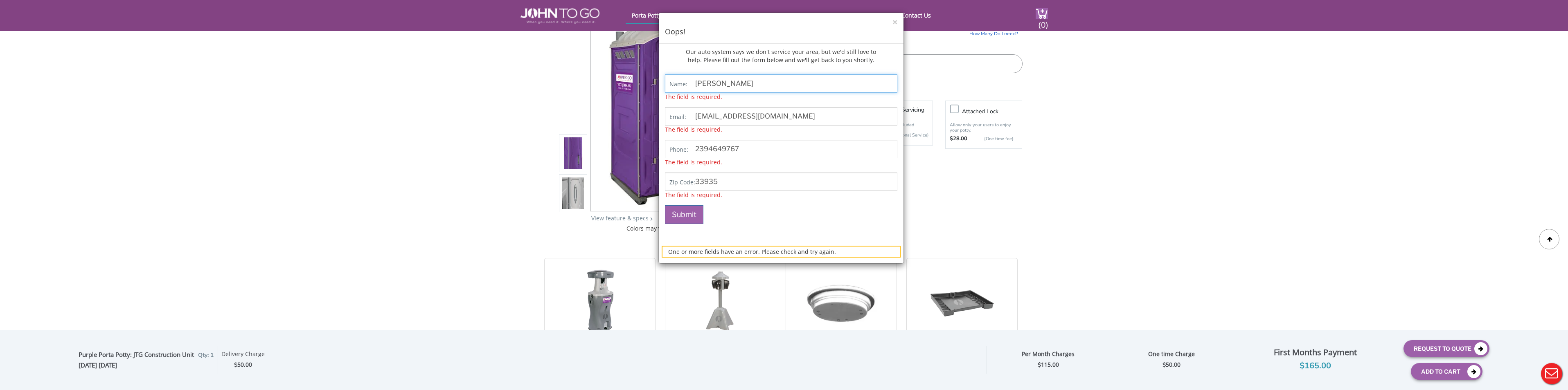
click at [733, 84] on input "Juan Gomez" at bounding box center [781, 83] width 233 height 18
type input "Juan Gomez"
type input "Jcgomez1984@gmail.com"
type input "2394649767"
type input "33935"
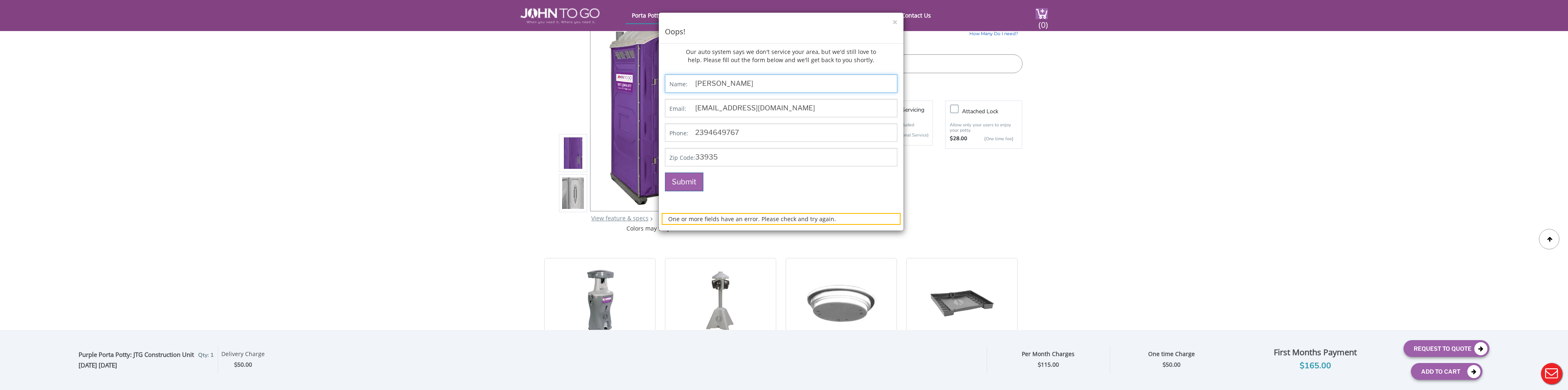
click at [696, 88] on input "Juan Gomez" at bounding box center [781, 83] width 233 height 18
click at [825, 103] on input "Jcgomez1984@gmail.com" at bounding box center [781, 108] width 233 height 18
click at [693, 108] on input "Jcgomez1984@gmail.com" at bounding box center [781, 108] width 233 height 18
click at [825, 156] on input "33935" at bounding box center [781, 157] width 233 height 18
click at [825, 187] on p "Submit" at bounding box center [781, 182] width 233 height 19
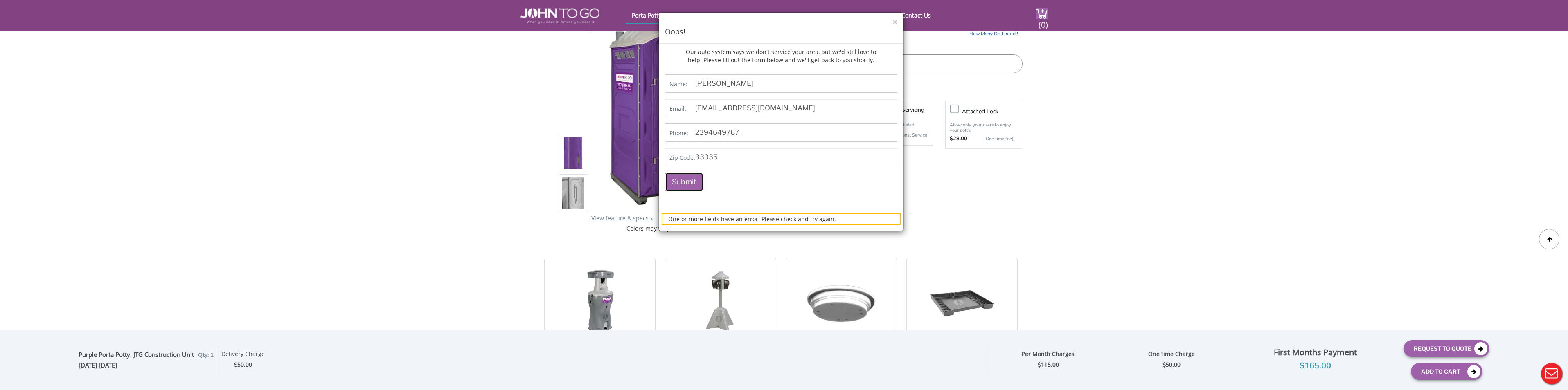
click at [690, 181] on button "Submit" at bounding box center [684, 182] width 38 height 19
click at [825, 23] on button "×" at bounding box center [895, 23] width 5 height 9
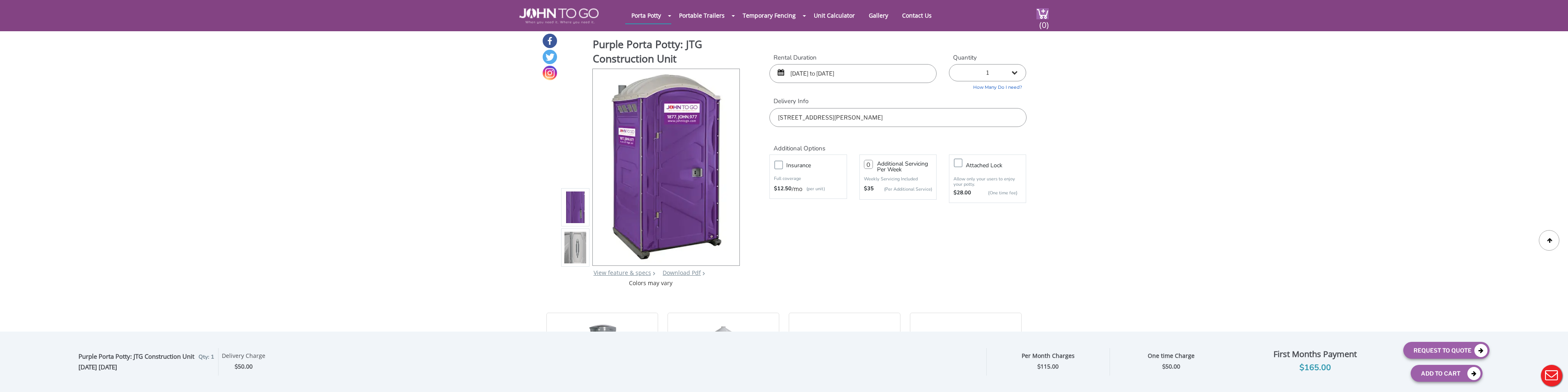
scroll to position [0, 0]
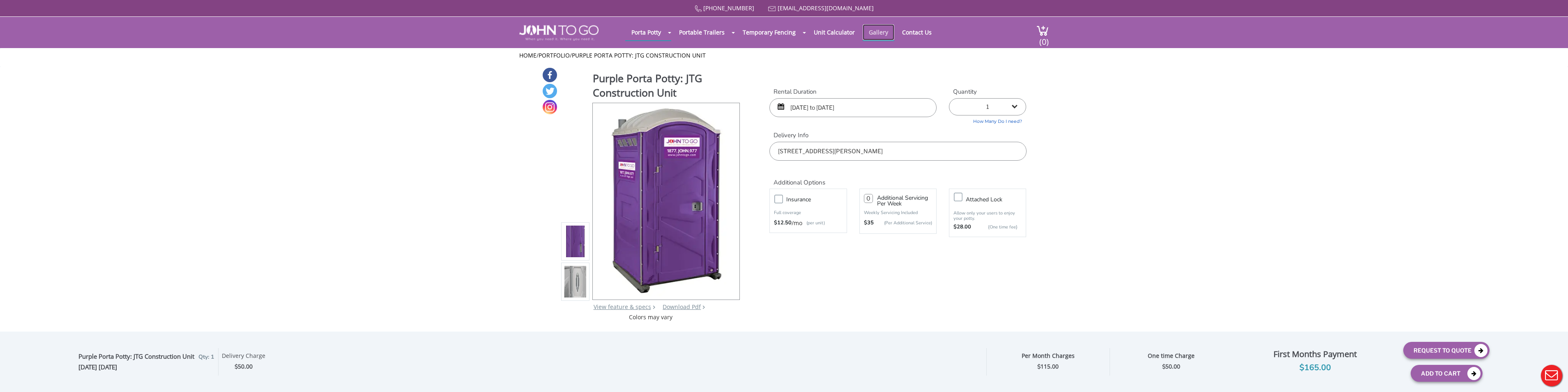
click at [829, 34] on link "Gallery" at bounding box center [879, 32] width 32 height 16
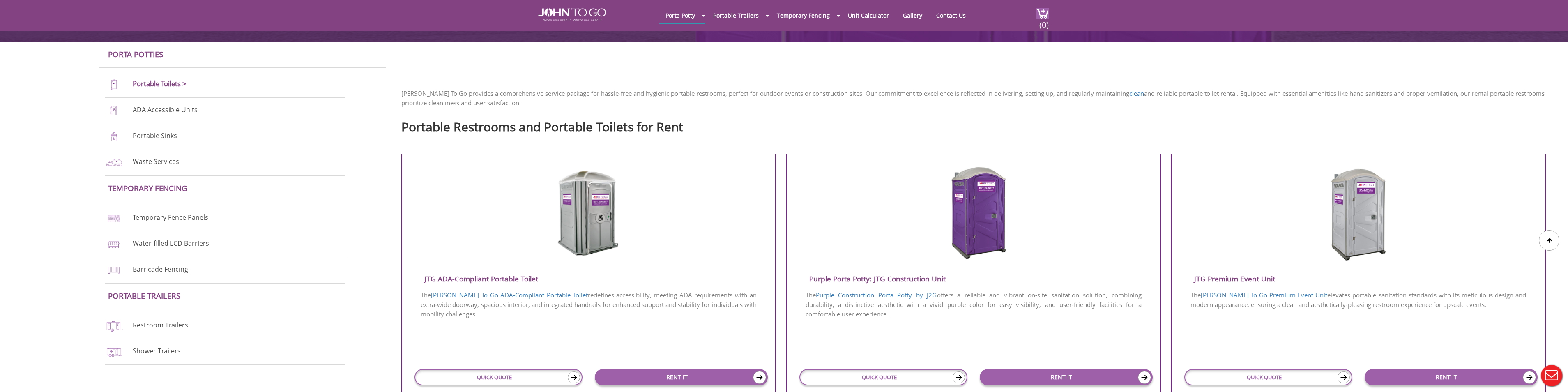
scroll to position [205, 0]
